Goal: Complete application form: Complete application form

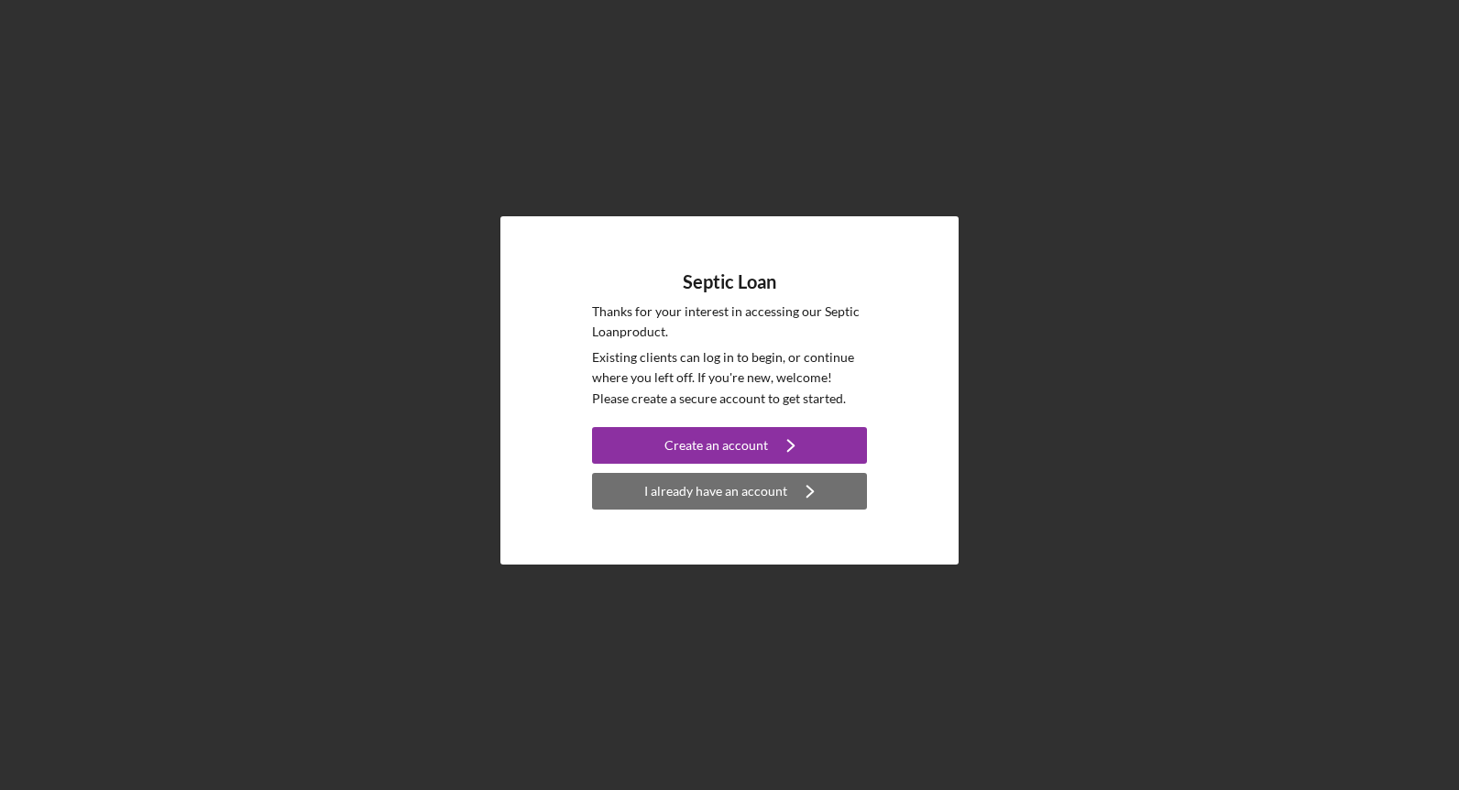
click at [646, 500] on button "I already have an account Icon/Navigate" at bounding box center [729, 491] width 275 height 37
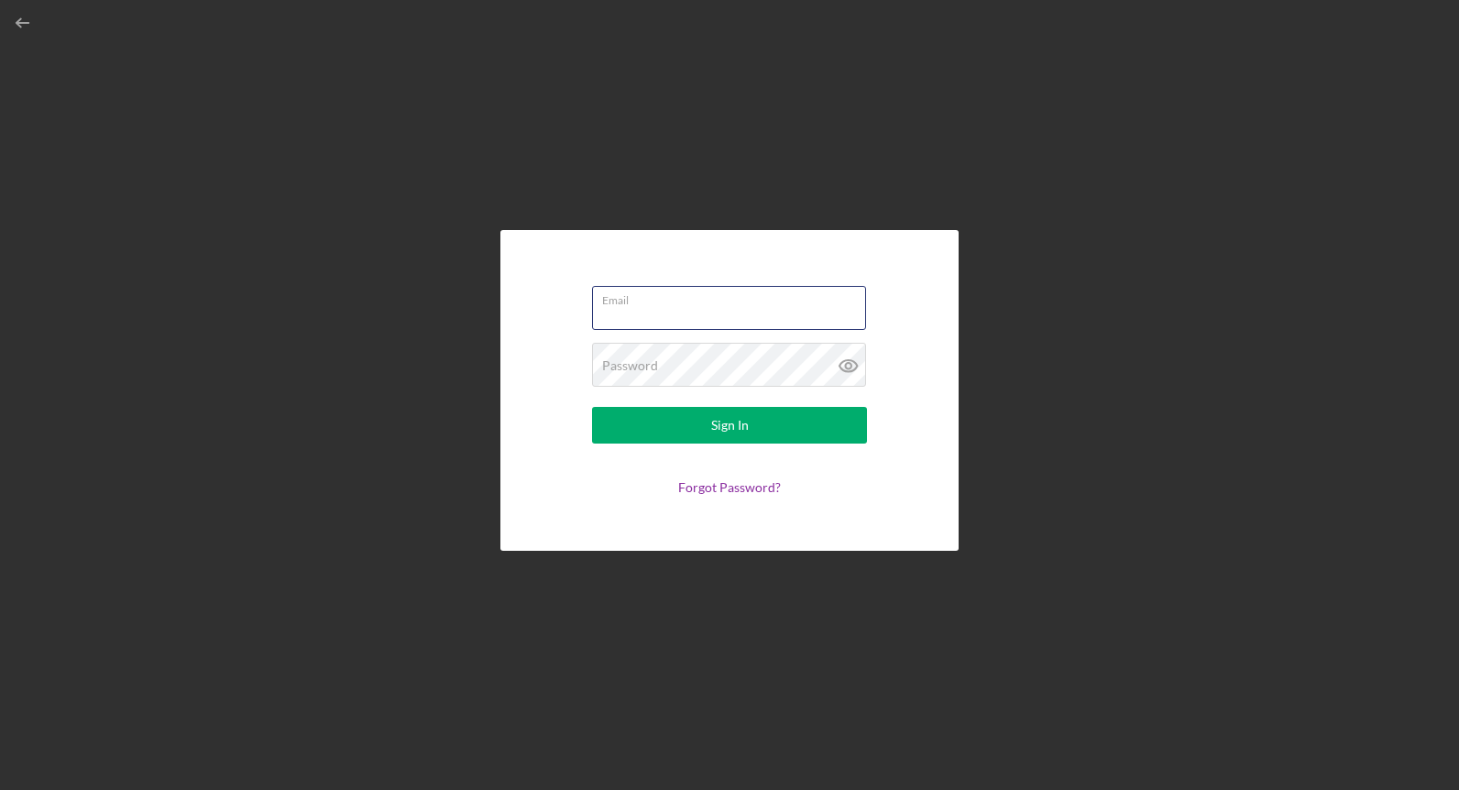
type input "[EMAIL_ADDRESS][DOMAIN_NAME]"
click at [730, 425] on button "Sign In" at bounding box center [729, 425] width 275 height 37
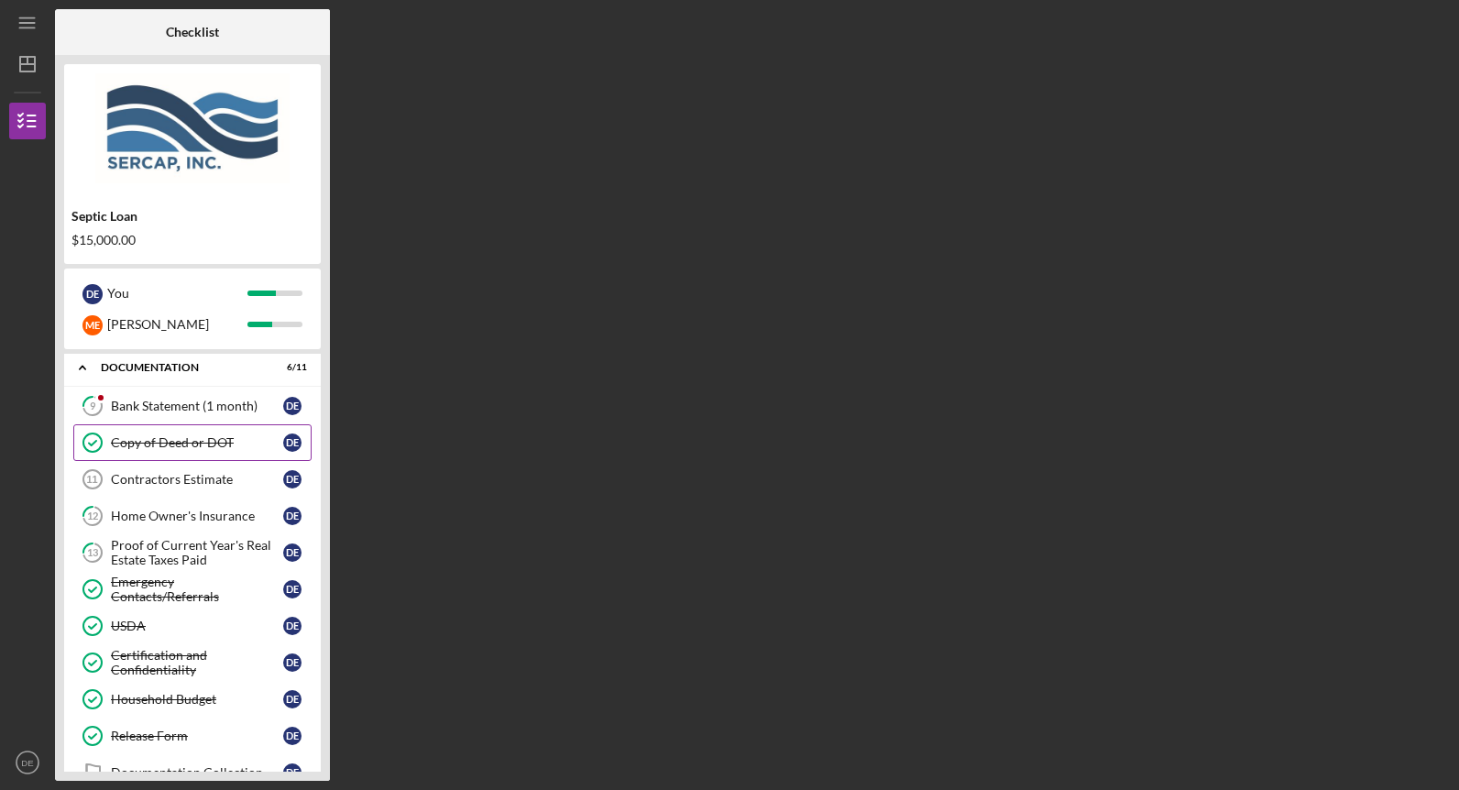
scroll to position [52, 0]
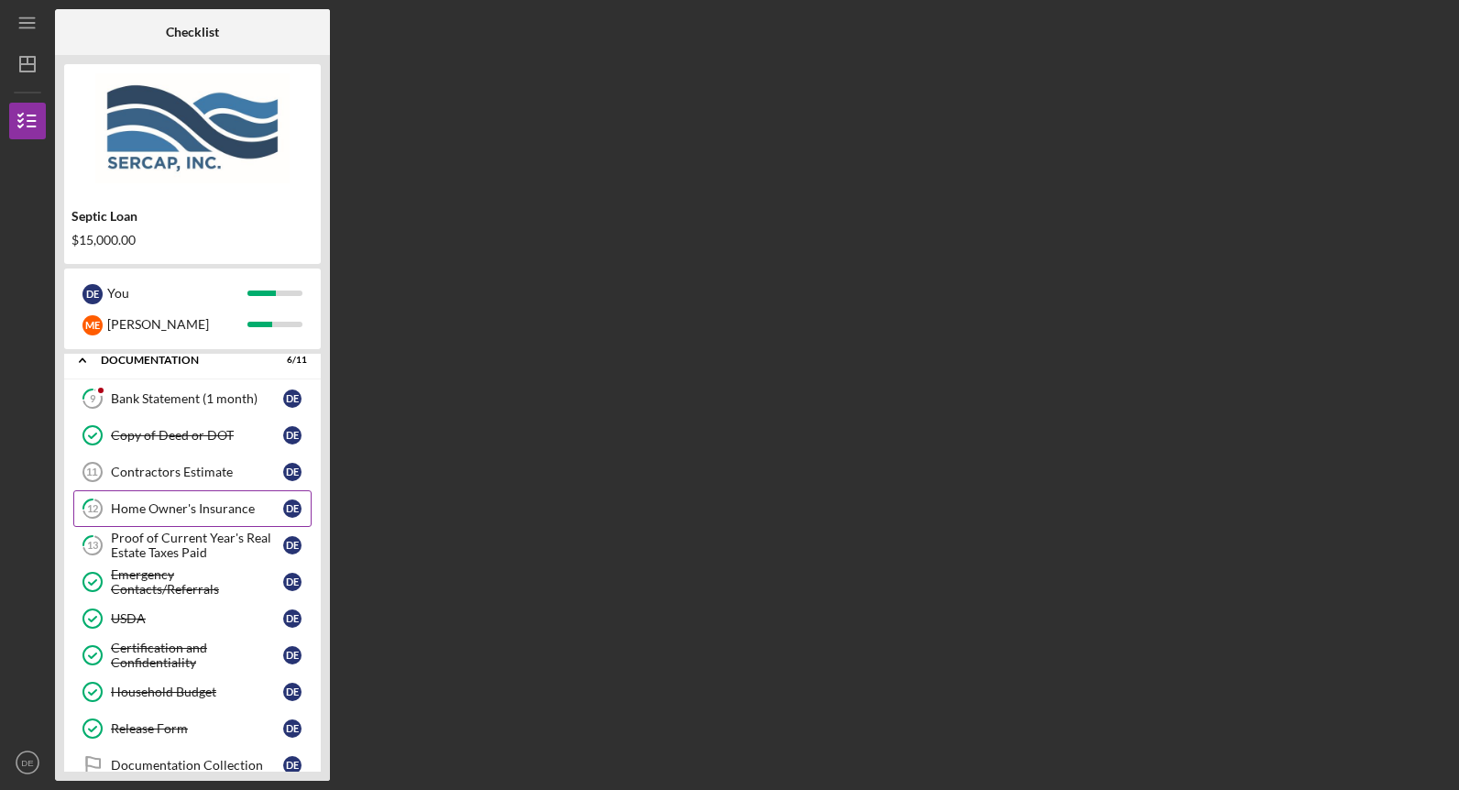
click at [211, 507] on div "Home Owner's Insurance" at bounding box center [197, 508] width 172 height 15
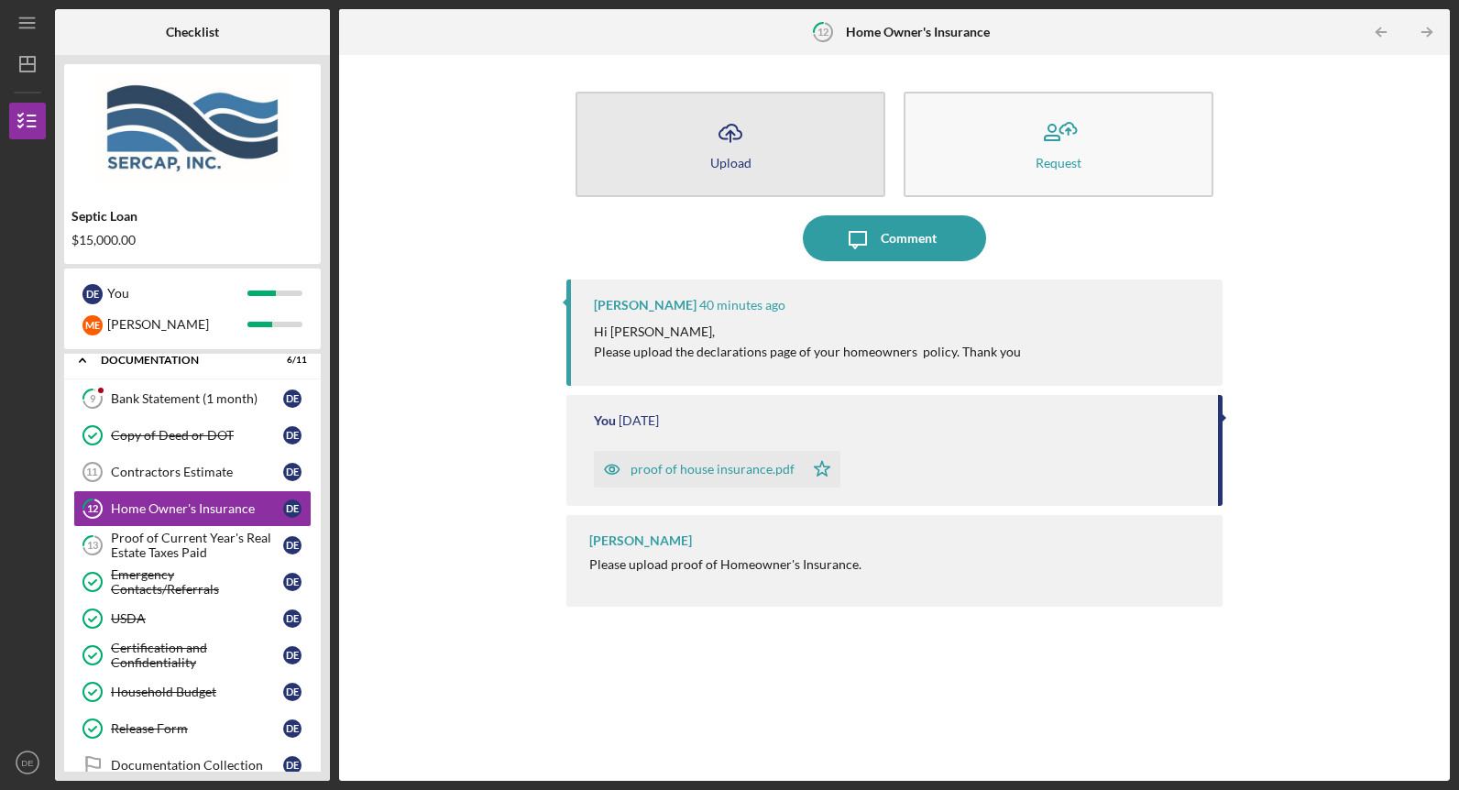
click at [787, 159] on button "Icon/Upload Upload" at bounding box center [731, 144] width 310 height 105
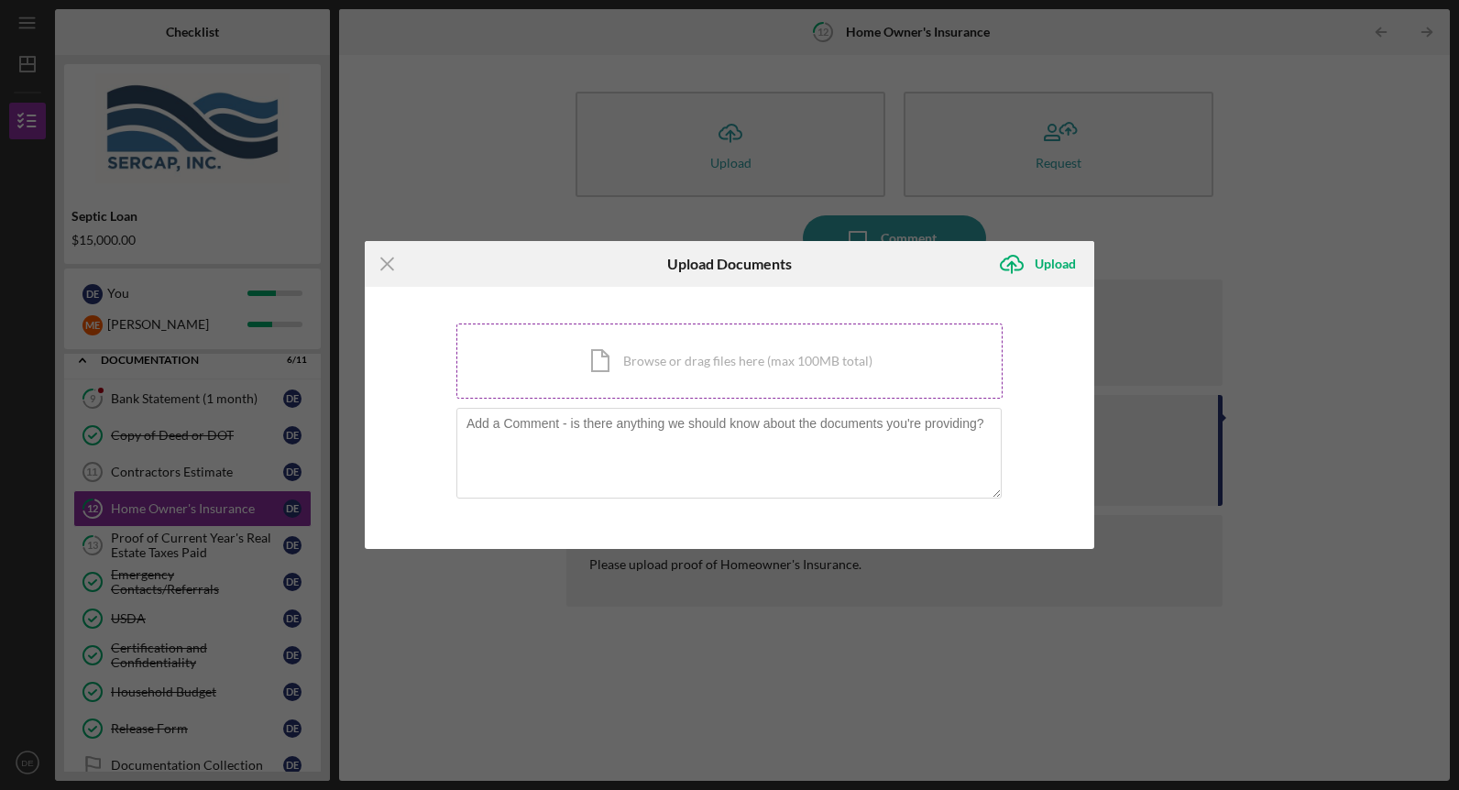
click at [581, 352] on div "Icon/Document Browse or drag files here (max 100MB total) Tap to choose files o…" at bounding box center [729, 361] width 546 height 75
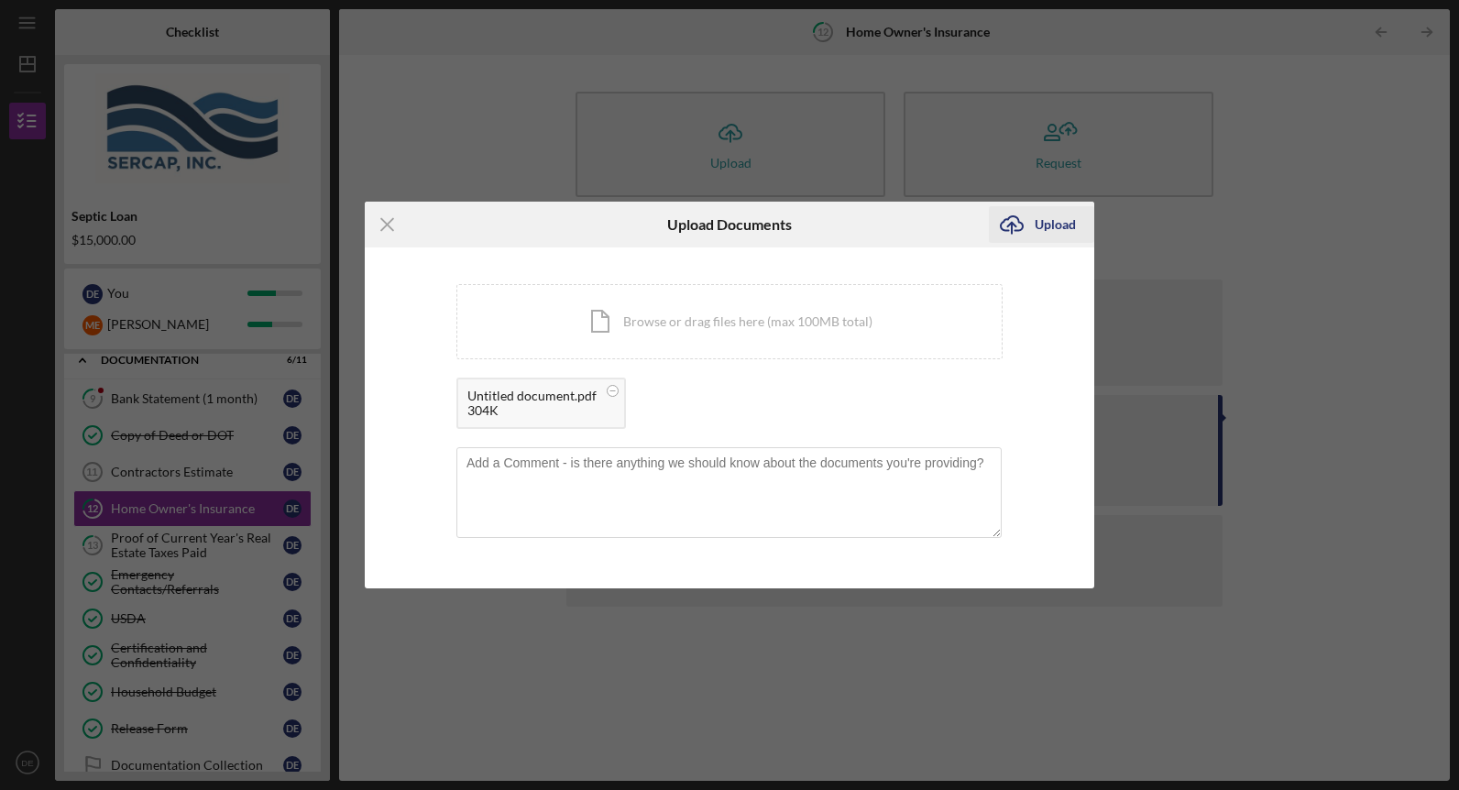
click at [1029, 223] on icon "Icon/Upload" at bounding box center [1012, 225] width 46 height 46
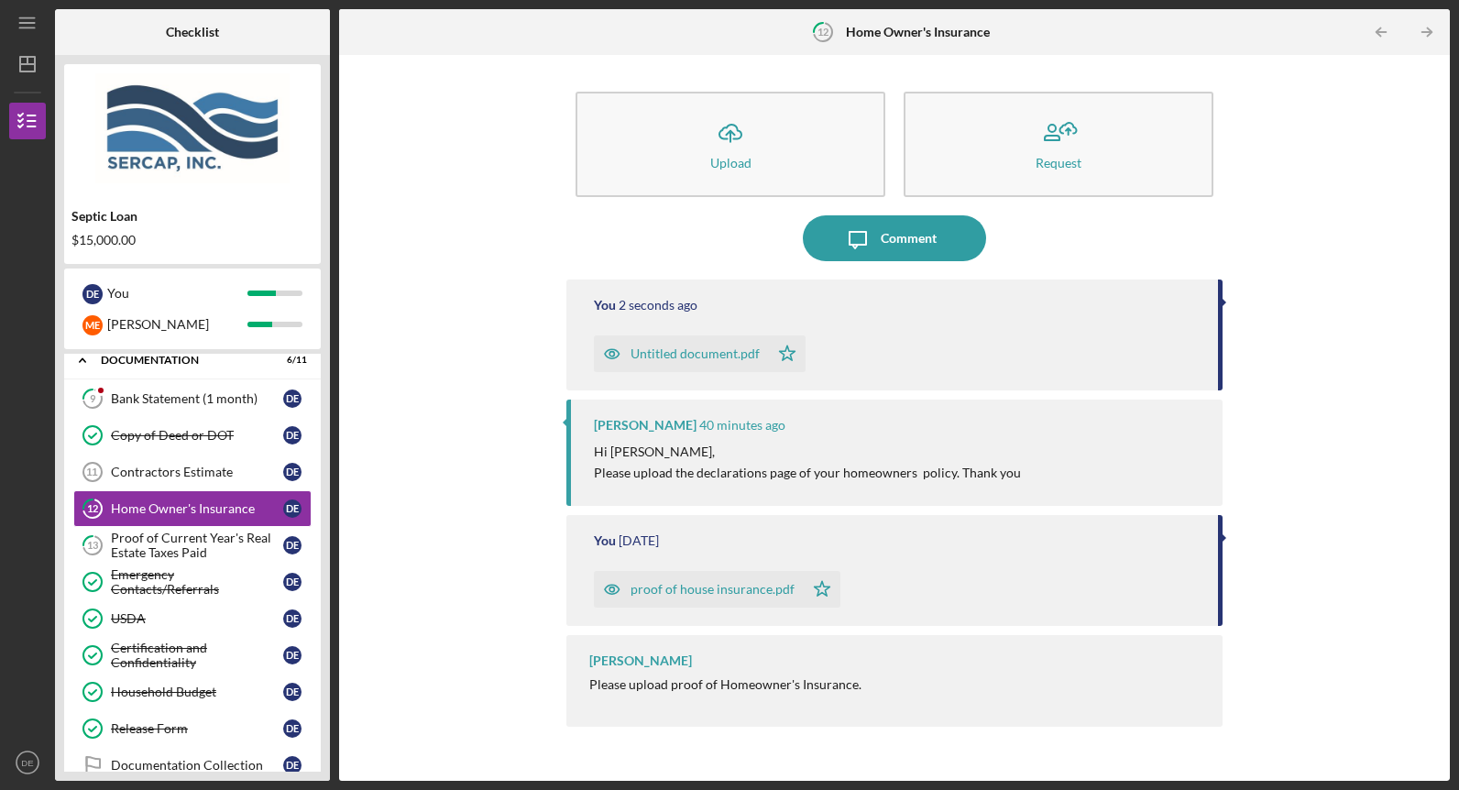
click at [719, 351] on div "Untitled document.pdf" at bounding box center [695, 353] width 129 height 15
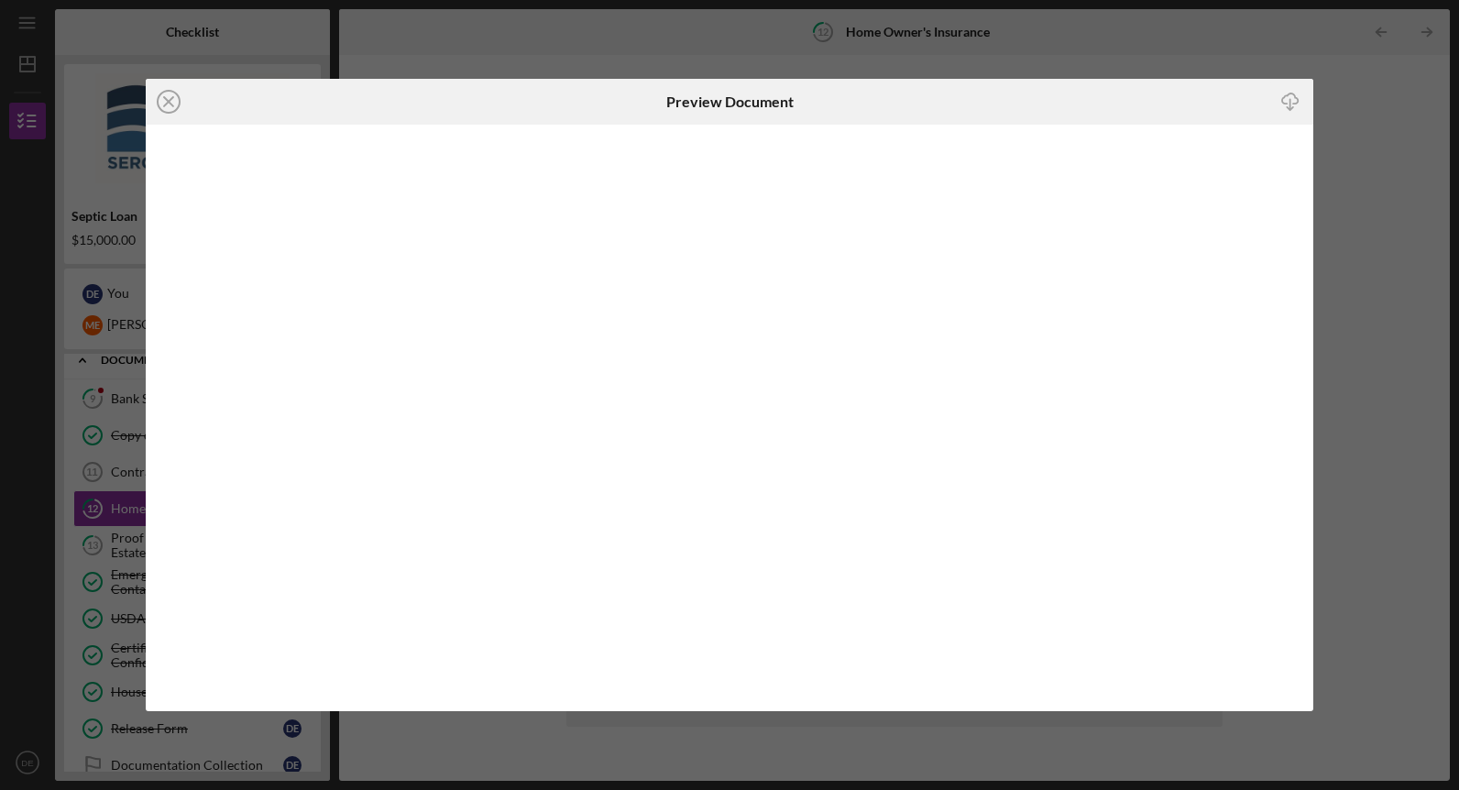
click at [611, 357] on div at bounding box center [730, 418] width 1168 height 587
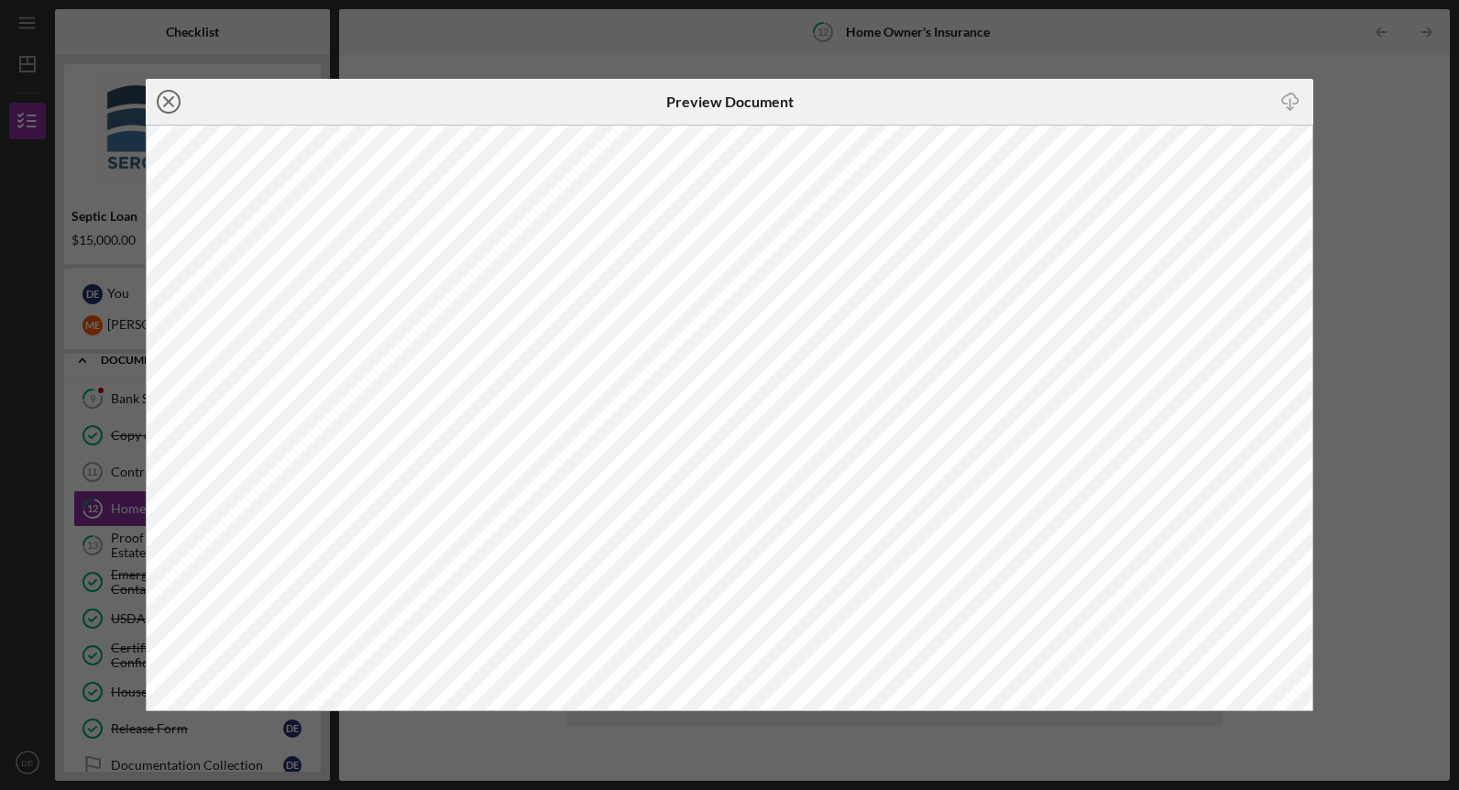
click at [171, 91] on circle at bounding box center [169, 102] width 22 height 22
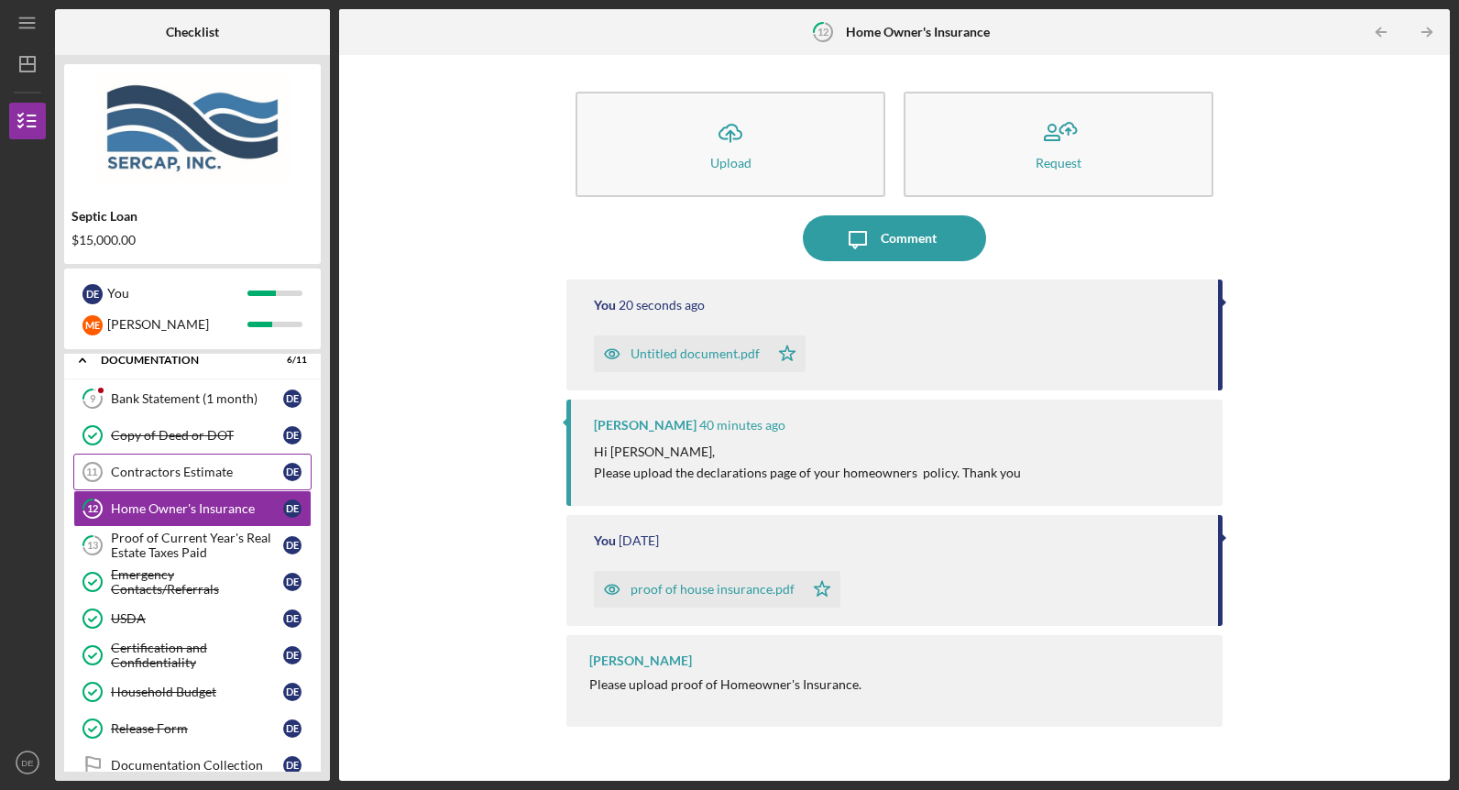
click at [190, 471] on div "Contractors Estimate" at bounding box center [197, 472] width 172 height 15
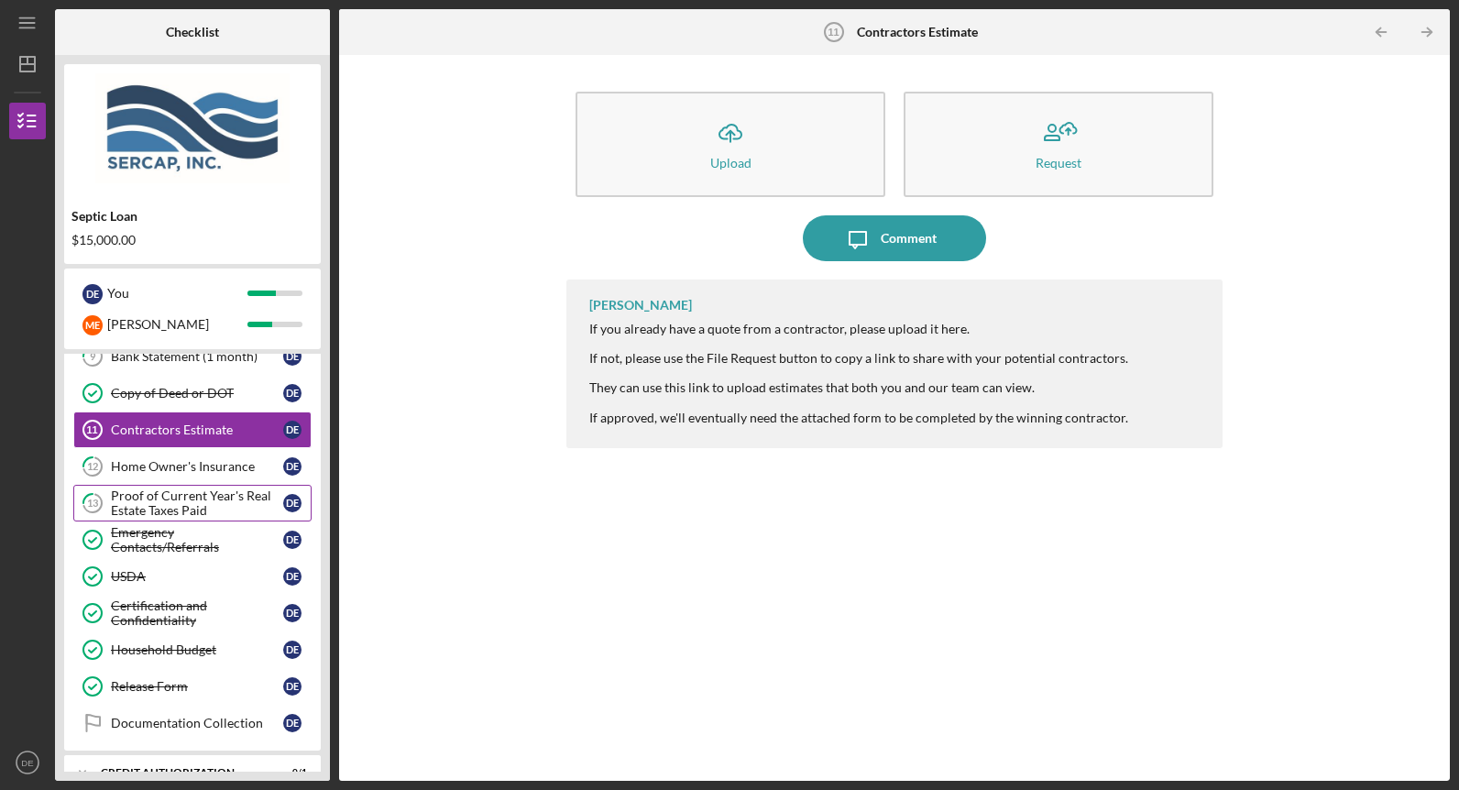
scroll to position [126, 0]
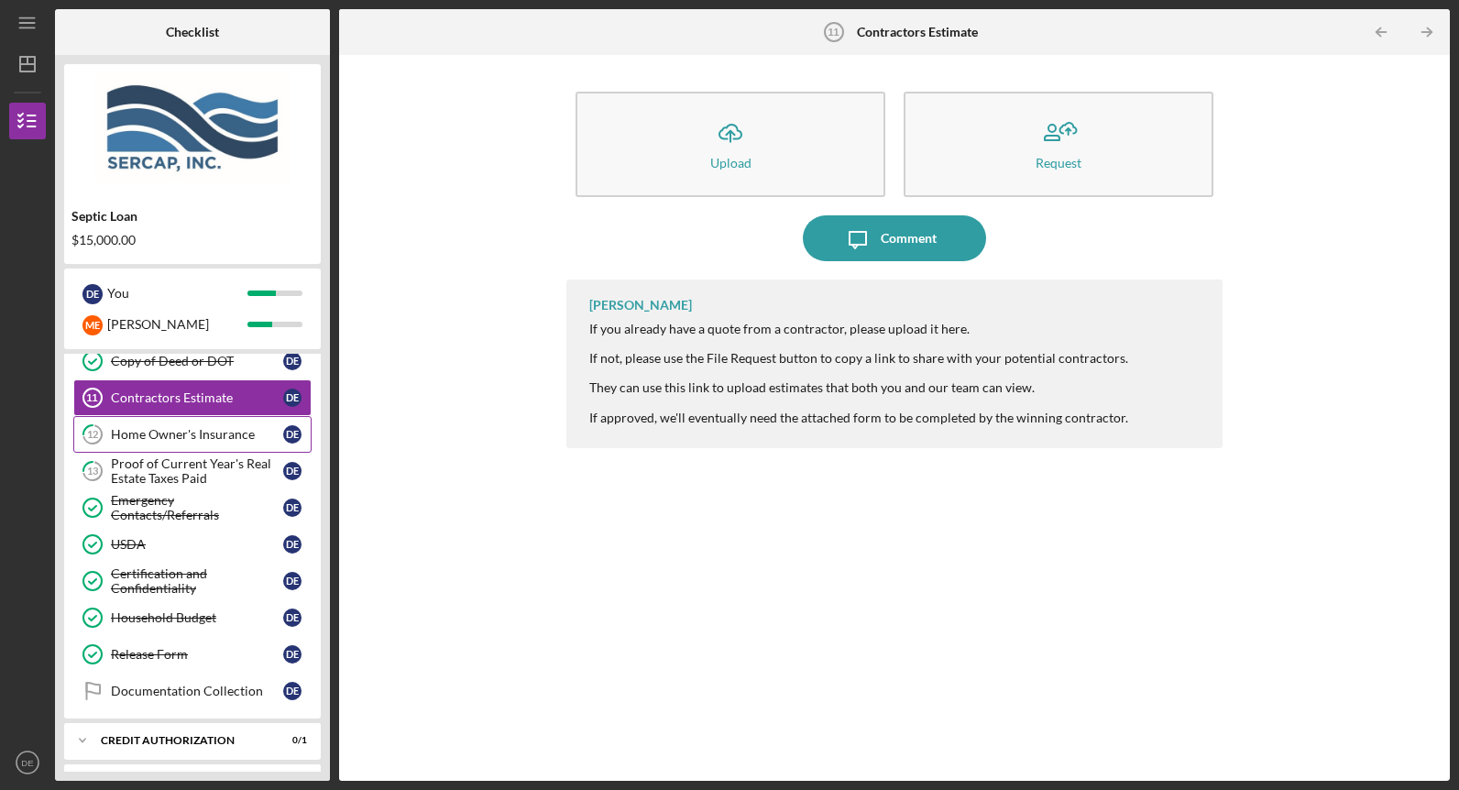
click at [203, 438] on div "Home Owner's Insurance" at bounding box center [197, 434] width 172 height 15
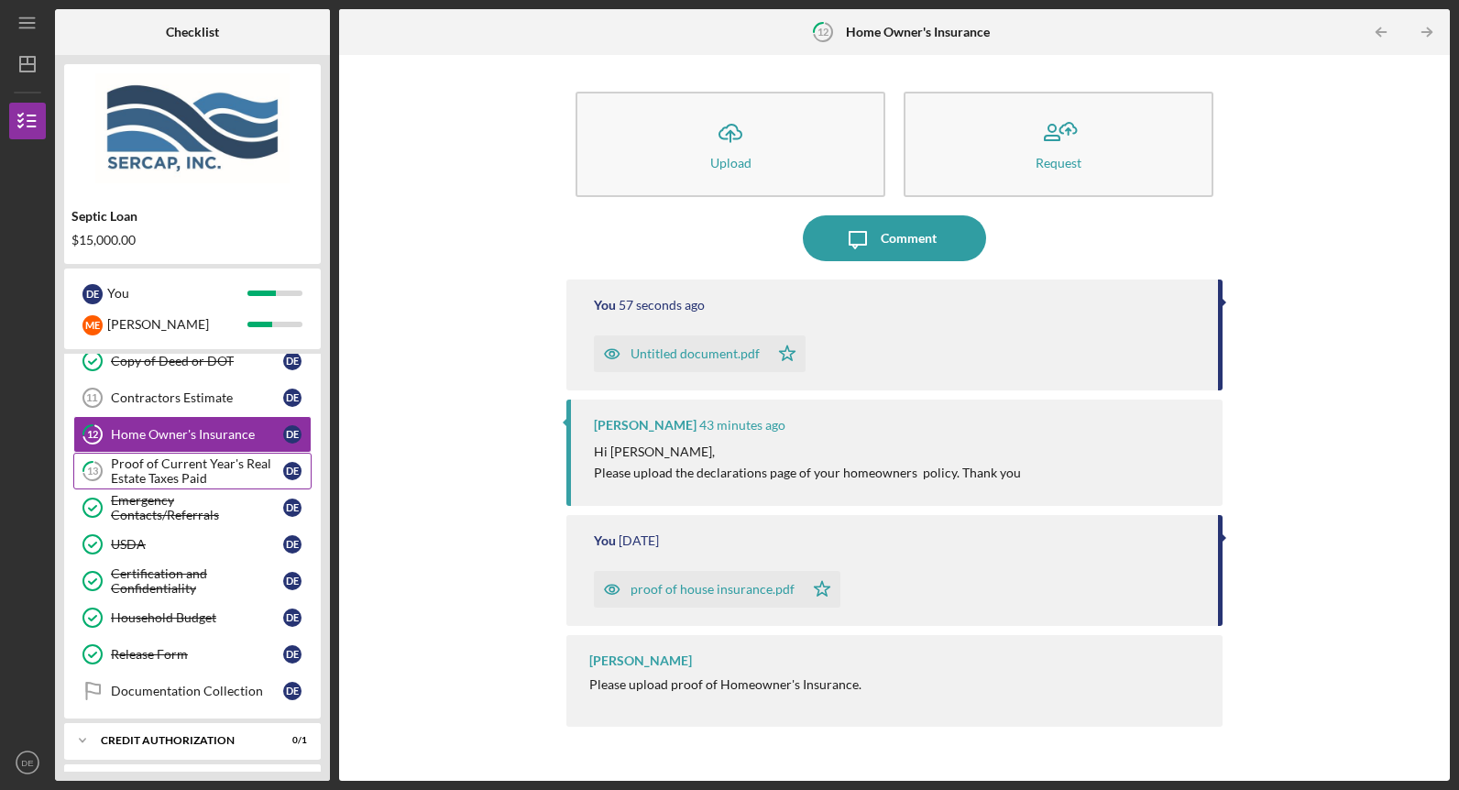
click at [191, 472] on div "Proof of Current Year's Real Estate Taxes Paid" at bounding box center [197, 470] width 172 height 29
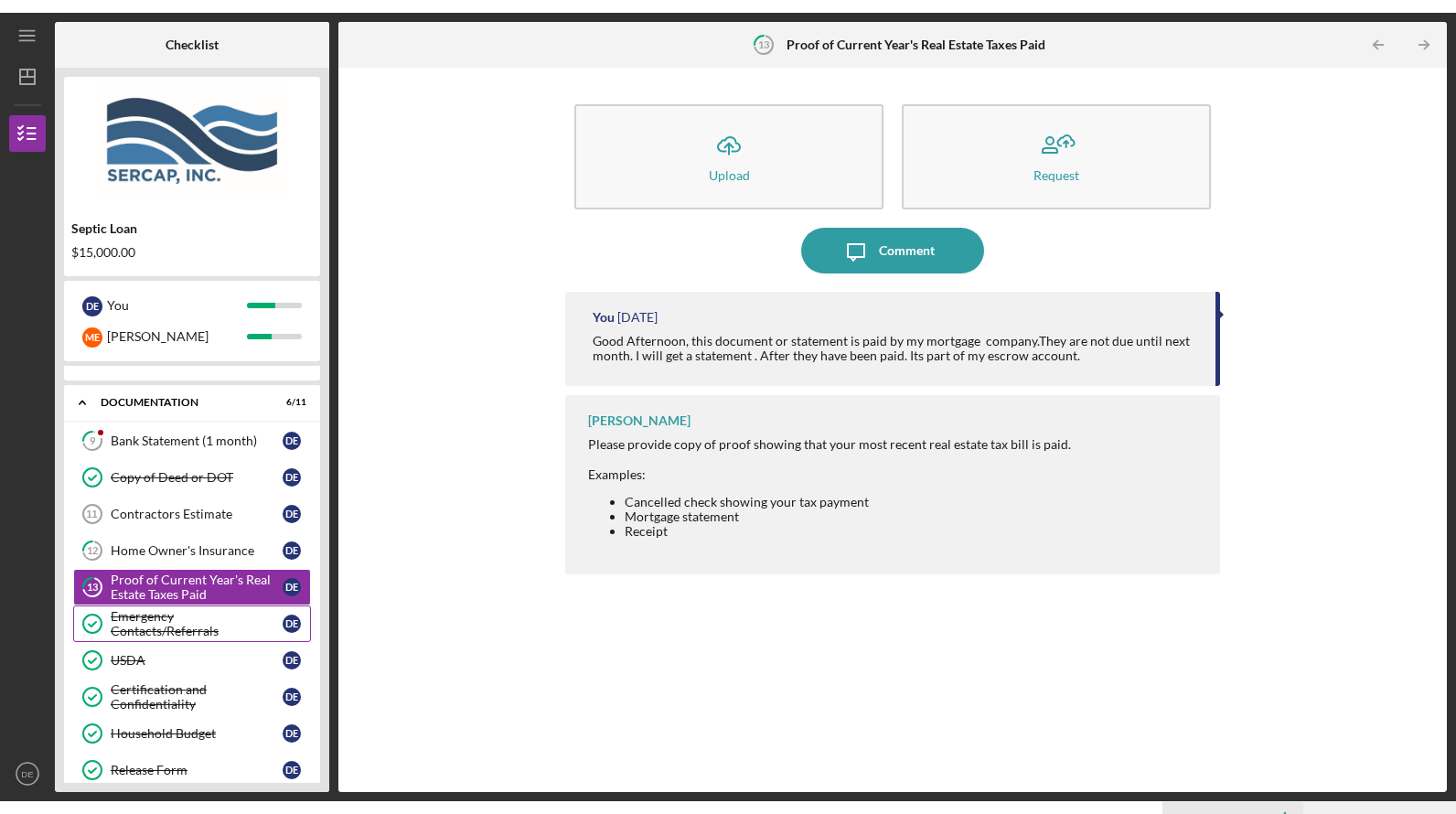
scroll to position [16, 0]
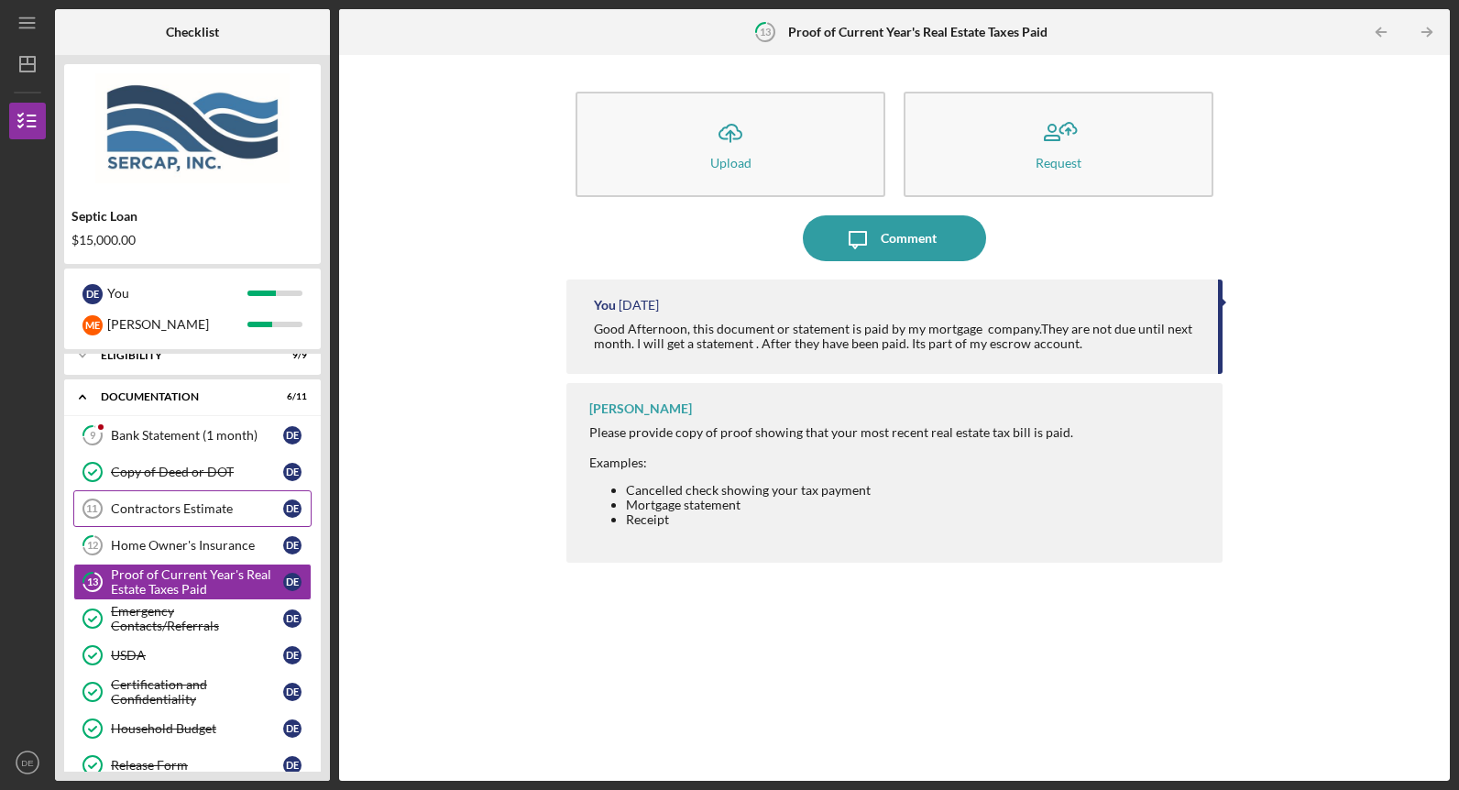
click at [145, 515] on div "Contractors Estimate" at bounding box center [197, 508] width 172 height 15
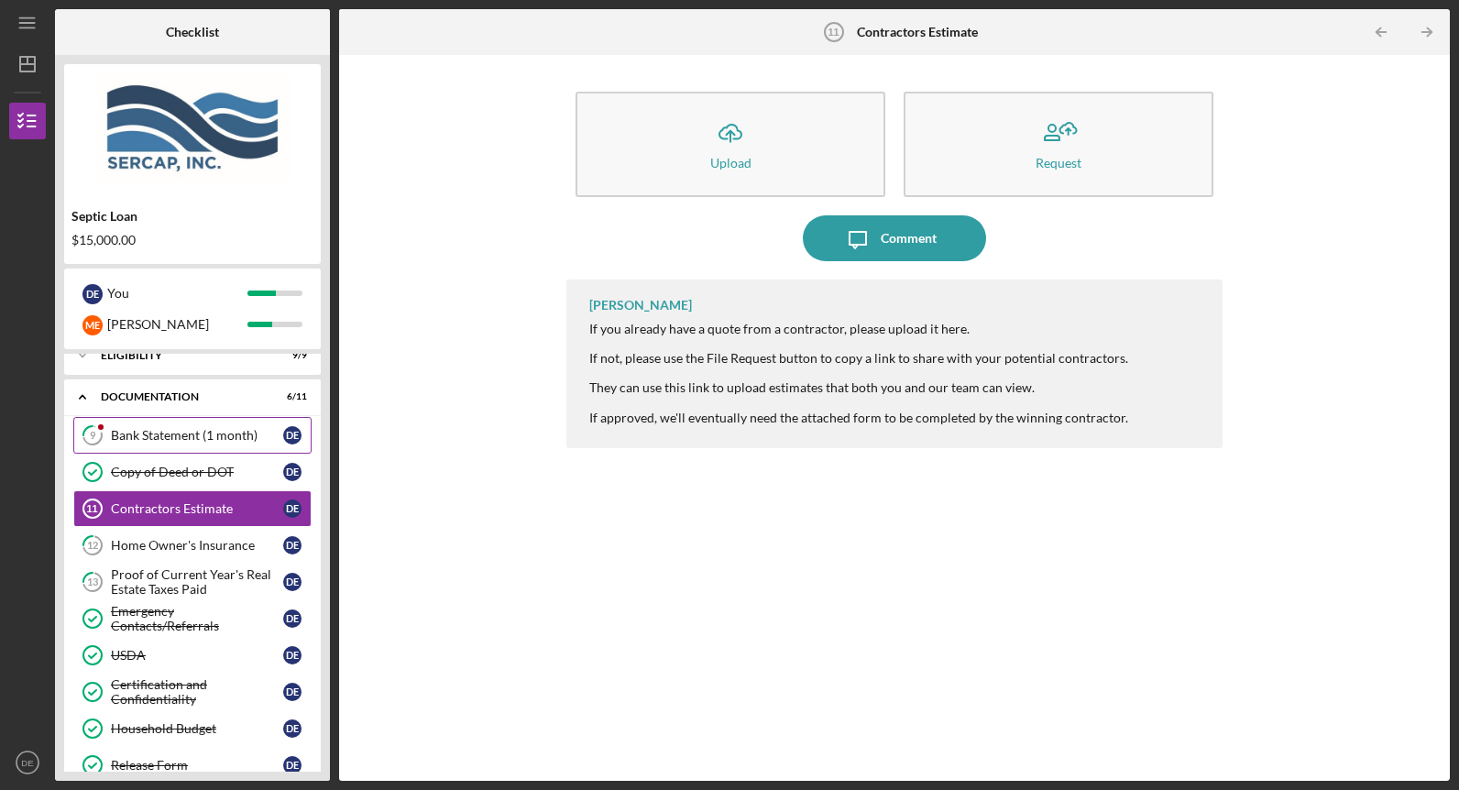
click at [181, 444] on link "9 Bank Statement (1 month) D E" at bounding box center [192, 435] width 238 height 37
